Goal: Task Accomplishment & Management: Manage account settings

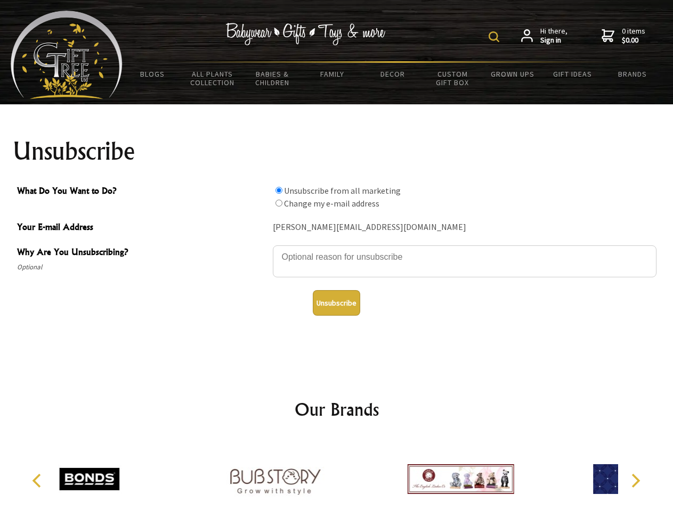
click at [495, 37] on img at bounding box center [493, 36] width 11 height 11
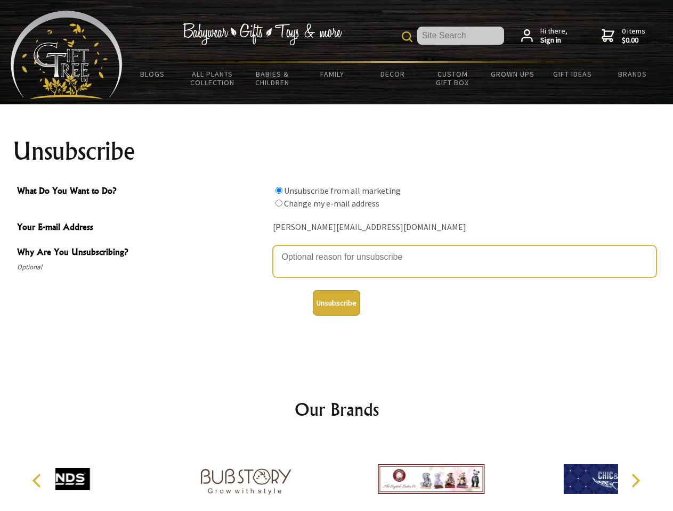
click at [337, 249] on textarea "Why Are You Unsubscribing?" at bounding box center [465, 262] width 384 height 32
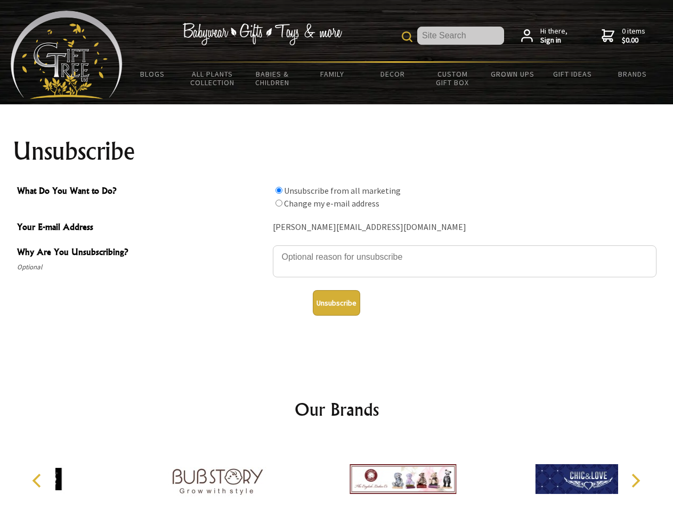
click at [279, 190] on input "What Do You Want to Do?" at bounding box center [278, 190] width 7 height 7
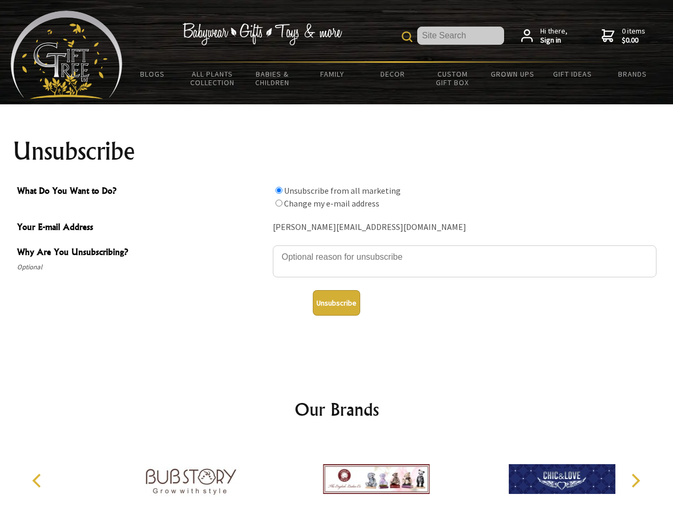
click at [279, 203] on input "What Do You Want to Do?" at bounding box center [278, 203] width 7 height 7
radio input "true"
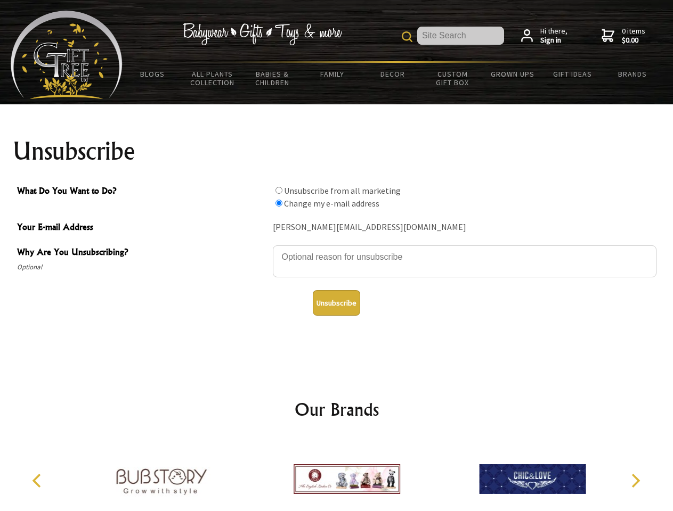
click at [336, 303] on button "Unsubscribe" at bounding box center [336, 303] width 47 height 26
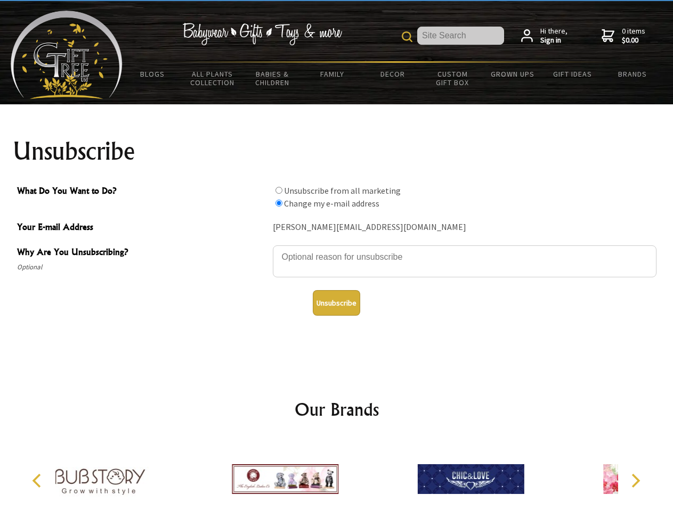
click at [337, 475] on img at bounding box center [285, 479] width 107 height 80
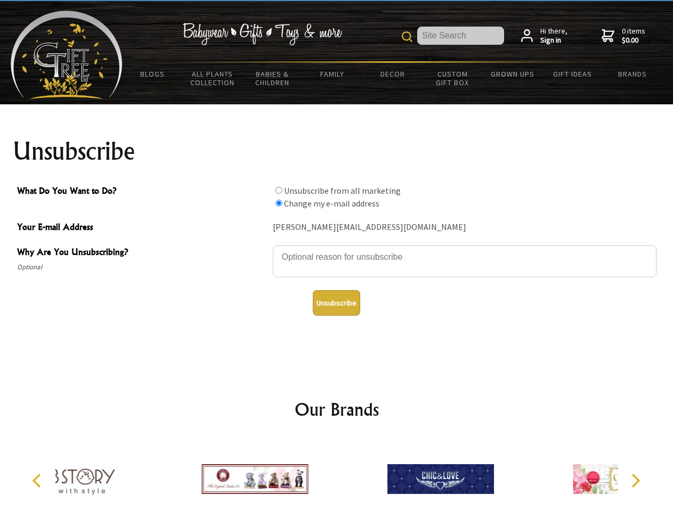
click at [38, 481] on icon "Previous" at bounding box center [38, 481] width 14 height 14
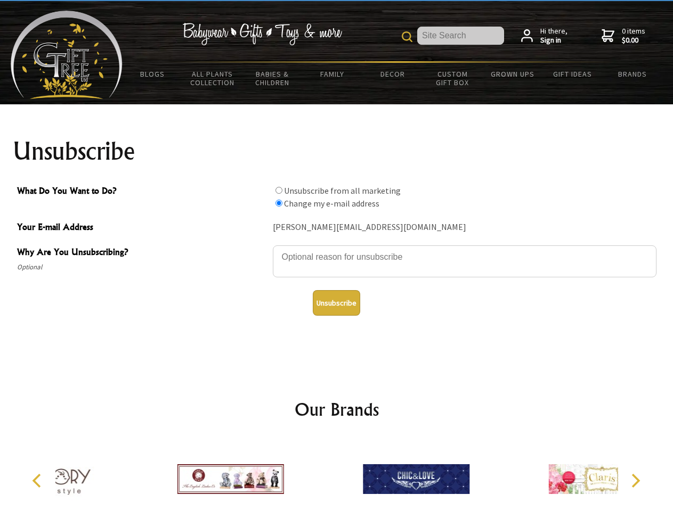
click at [635, 481] on icon "Next" at bounding box center [634, 481] width 14 height 14
